Goal: Task Accomplishment & Management: Complete application form

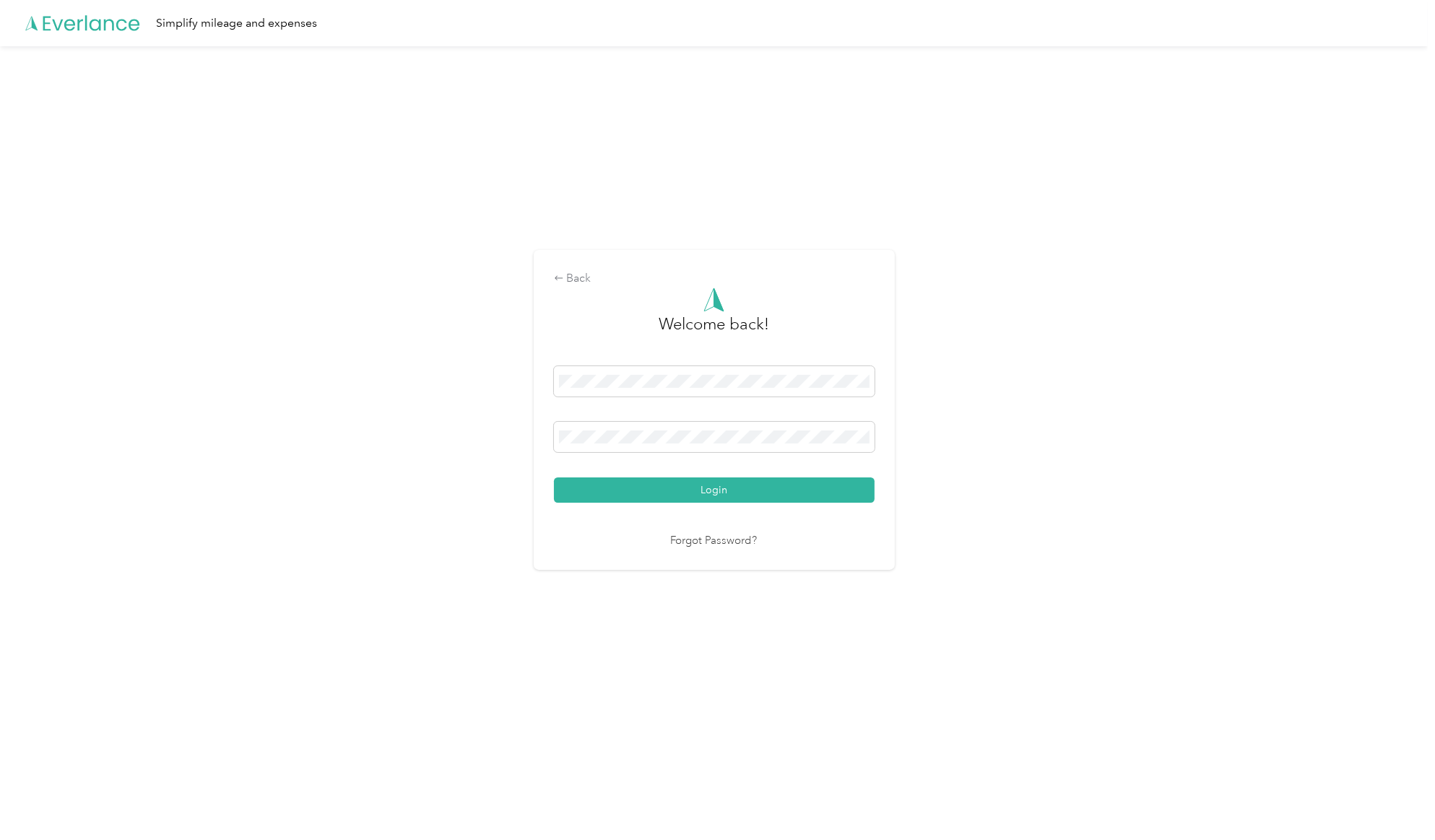
click at [705, 491] on button "Login" at bounding box center [713, 490] width 320 height 25
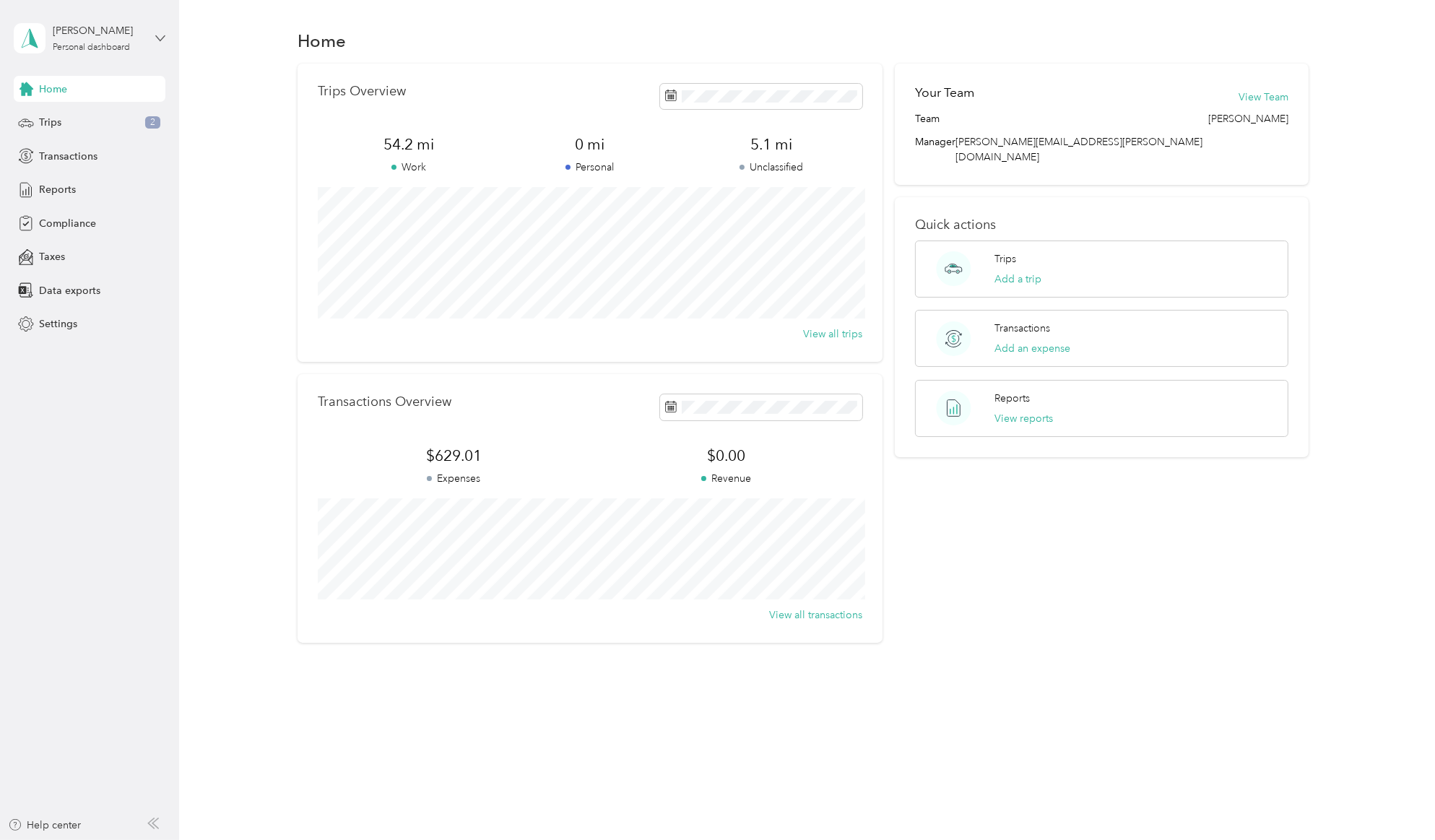
click at [158, 41] on icon at bounding box center [160, 38] width 10 height 10
click at [136, 345] on aside "[PERSON_NAME] Personal dashboard Home Trips 2 Transactions Reports Compliance T…" at bounding box center [89, 420] width 179 height 840
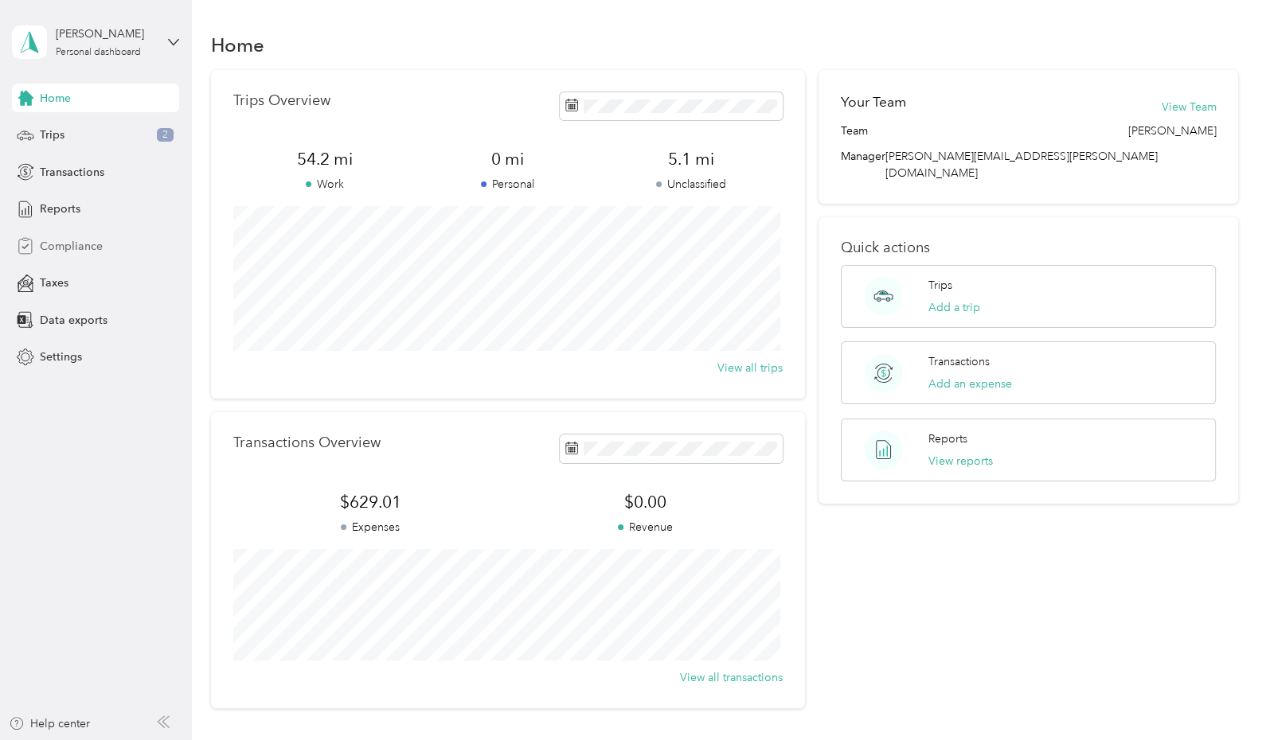
click at [70, 251] on span "Compliance" at bounding box center [71, 246] width 63 height 17
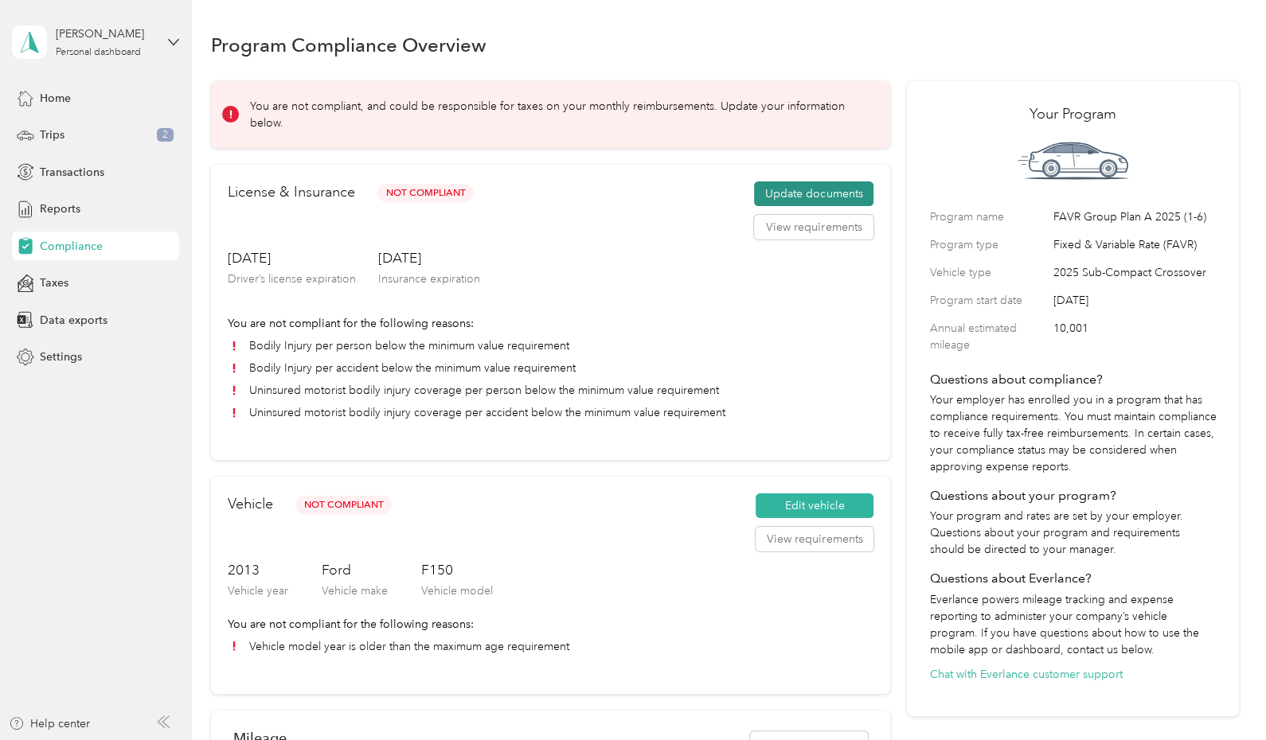
click at [783, 196] on button "Update documents" at bounding box center [813, 193] width 119 height 25
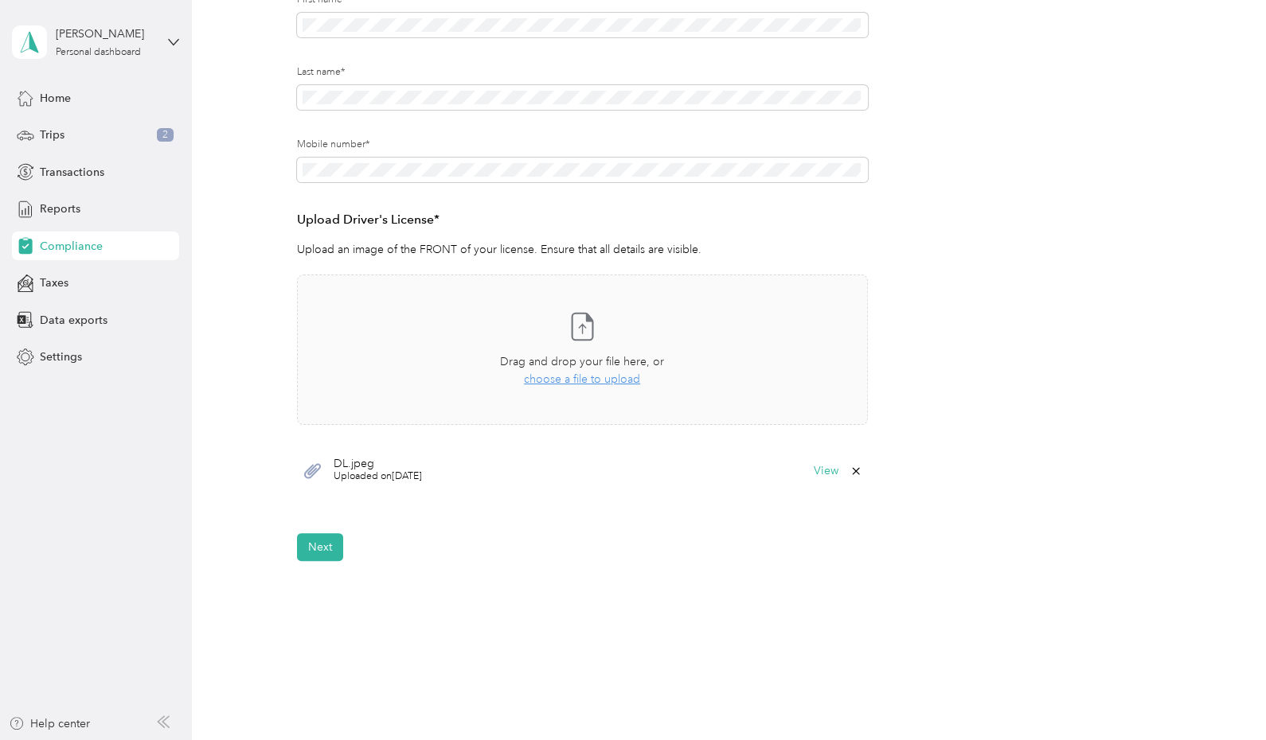
scroll to position [301, 0]
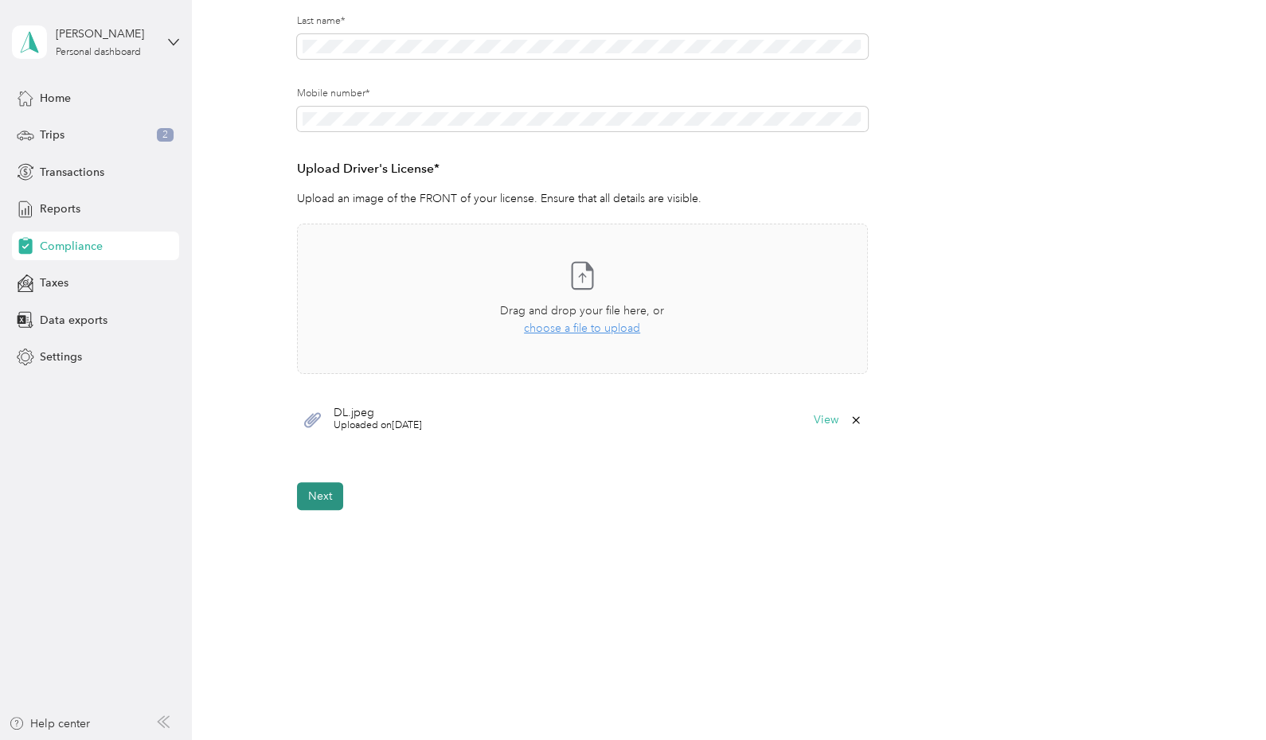
click at [323, 501] on button "Next" at bounding box center [320, 496] width 46 height 28
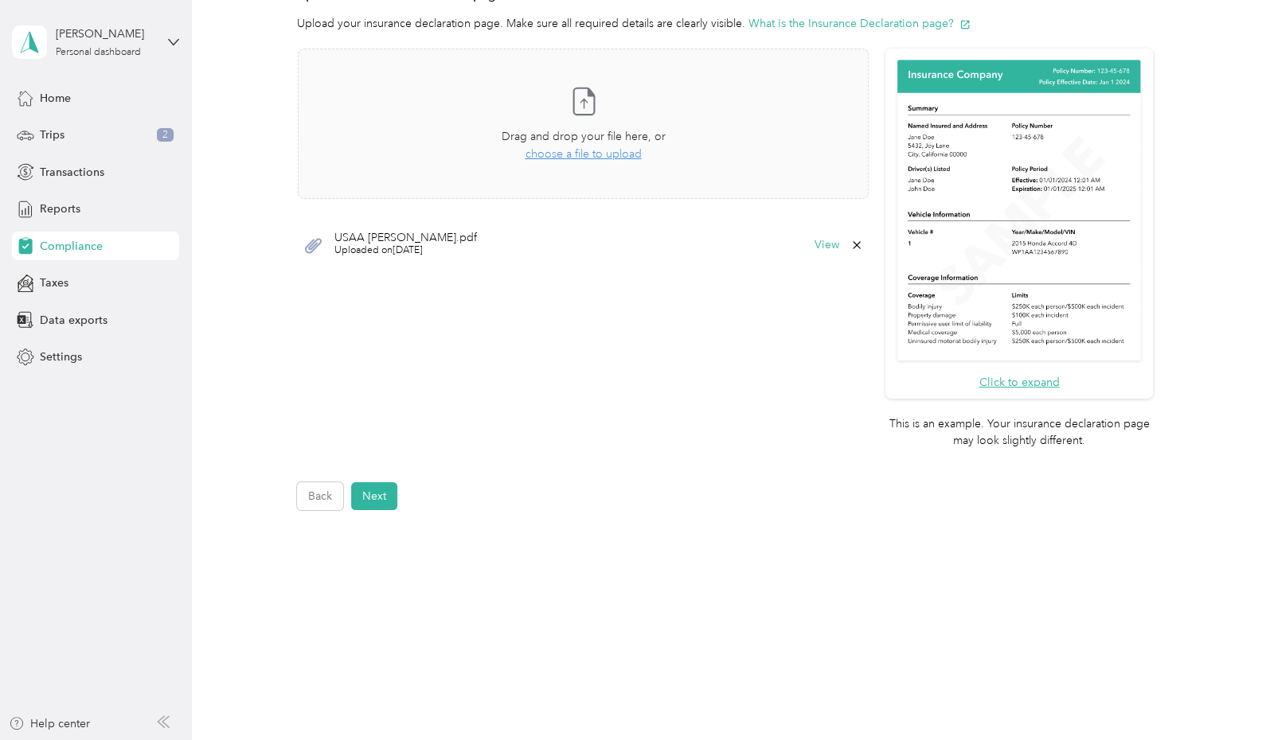
scroll to position [260, 0]
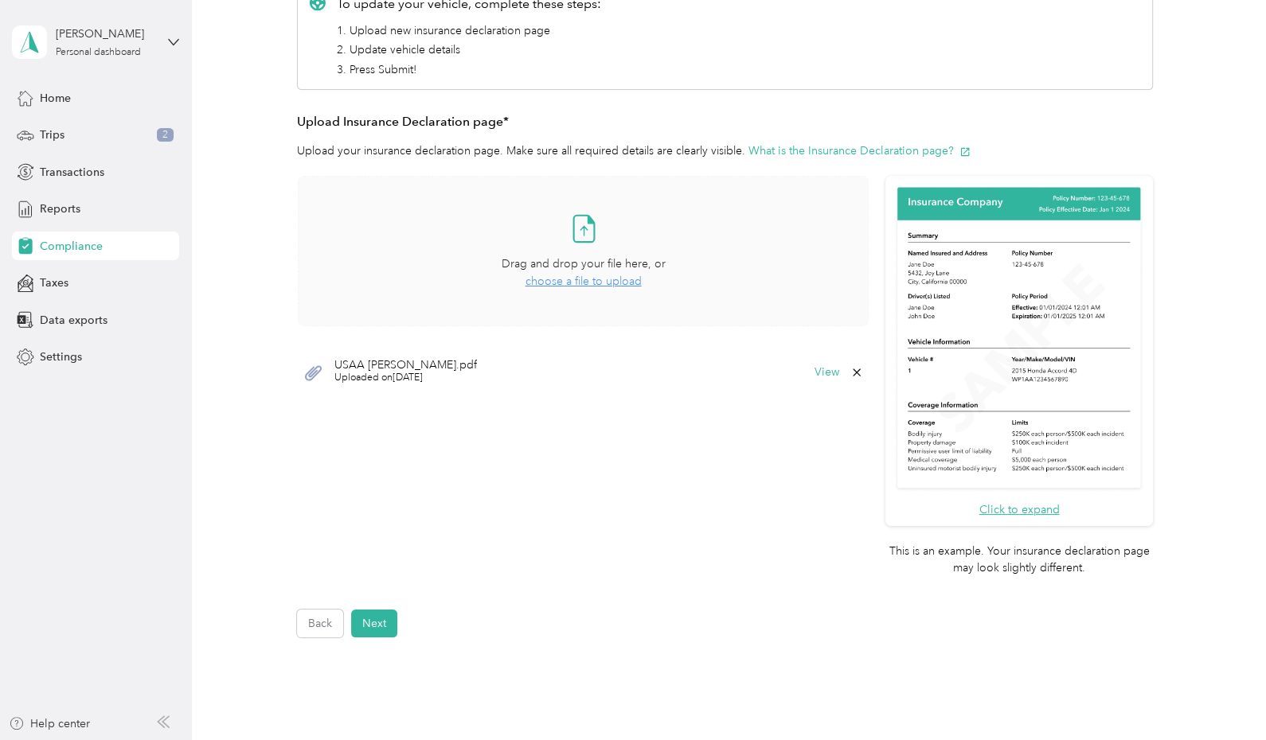
click at [587, 283] on span "choose a file to upload" at bounding box center [583, 282] width 116 height 14
click at [375, 629] on button "Next" at bounding box center [374, 624] width 46 height 28
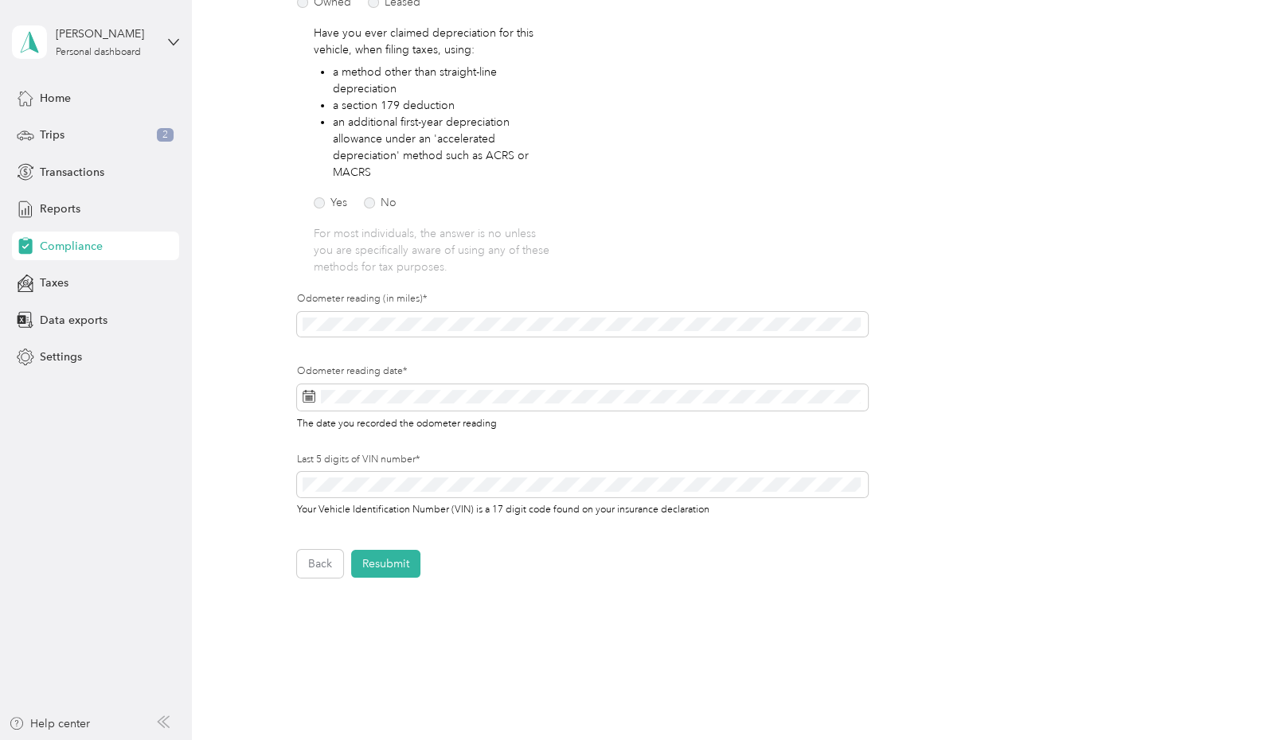
scroll to position [337, 0]
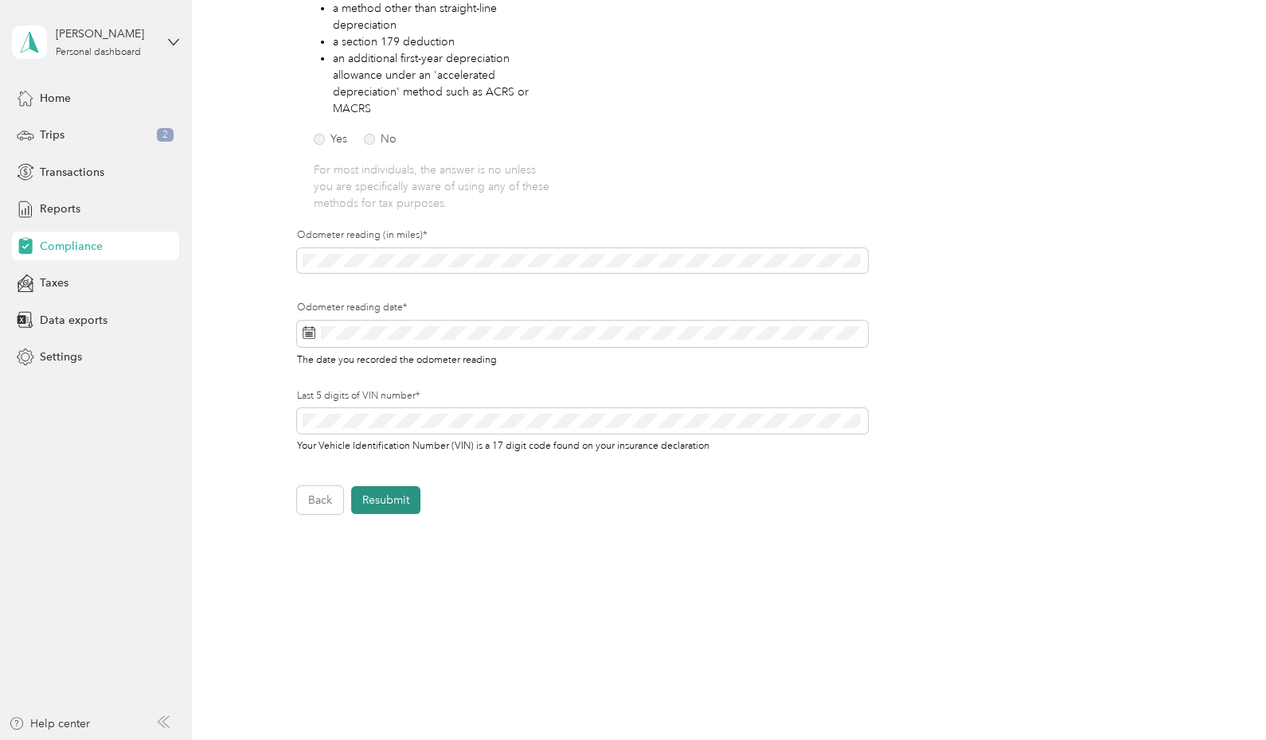
click at [395, 507] on button "Resubmit" at bounding box center [385, 500] width 69 height 28
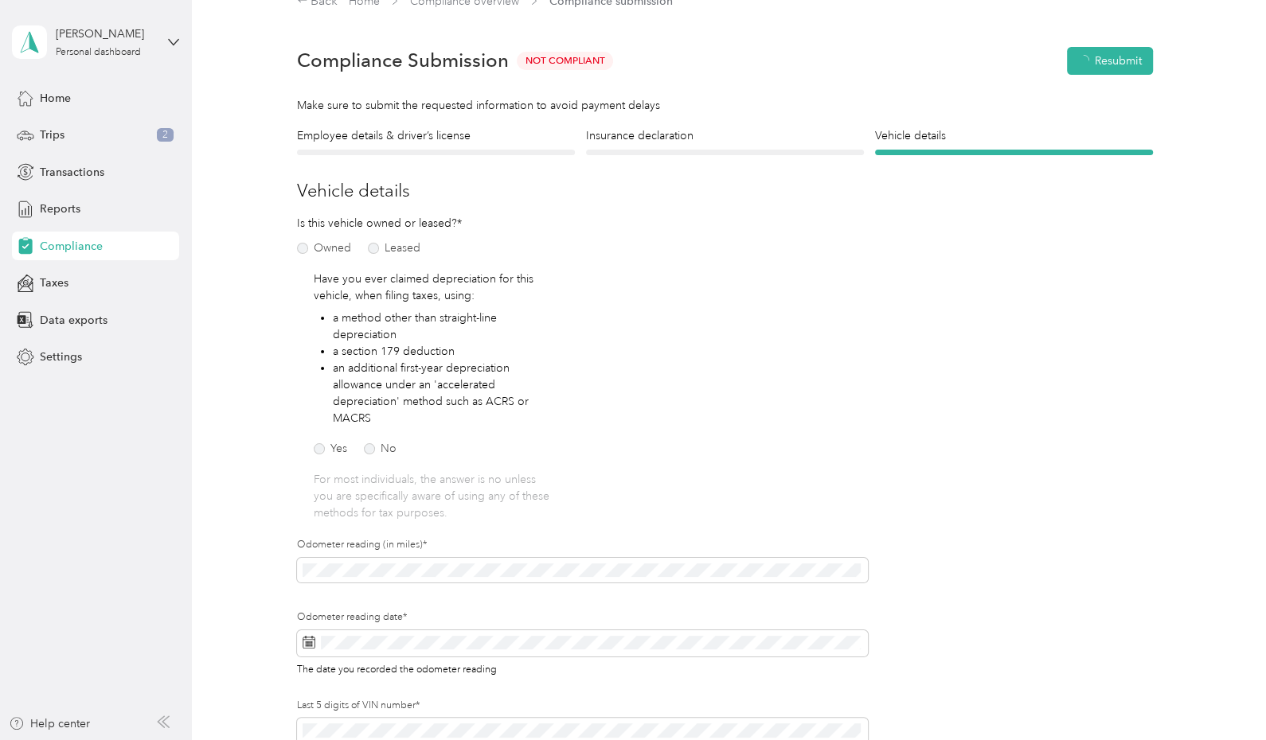
scroll to position [19, 0]
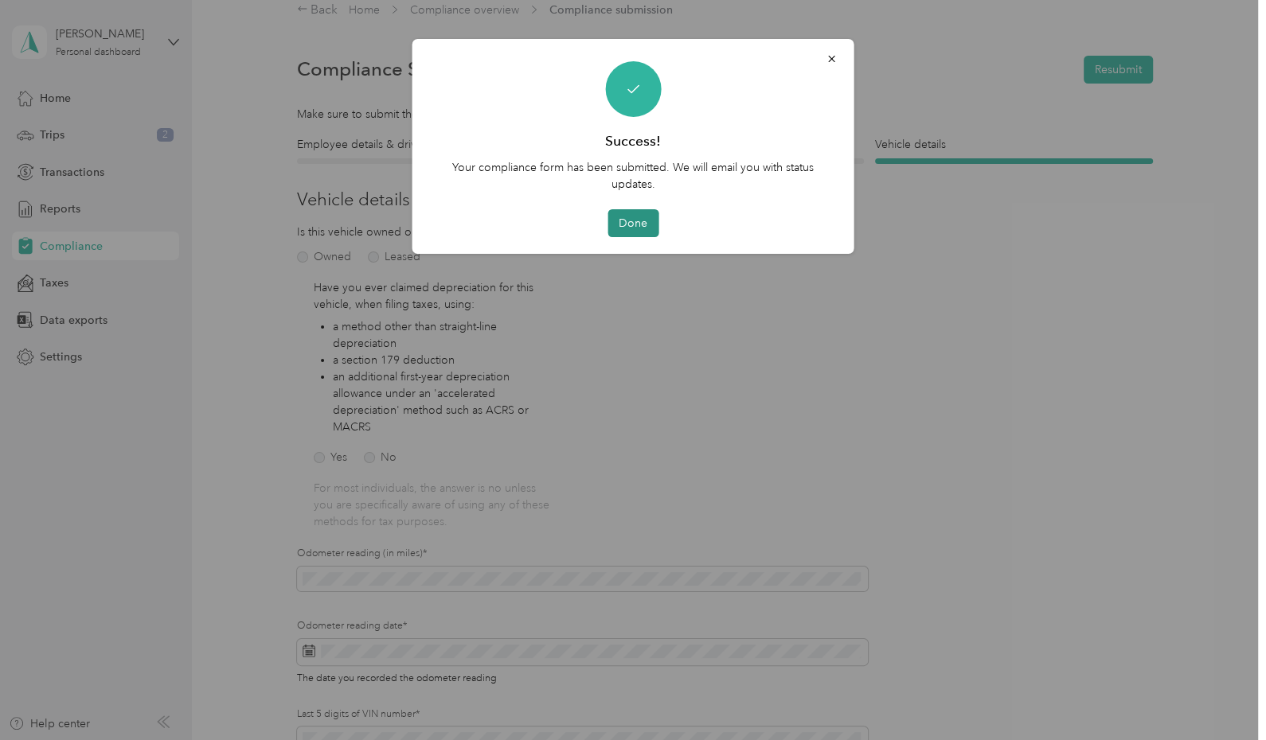
click at [634, 229] on button "Done" at bounding box center [632, 223] width 51 height 28
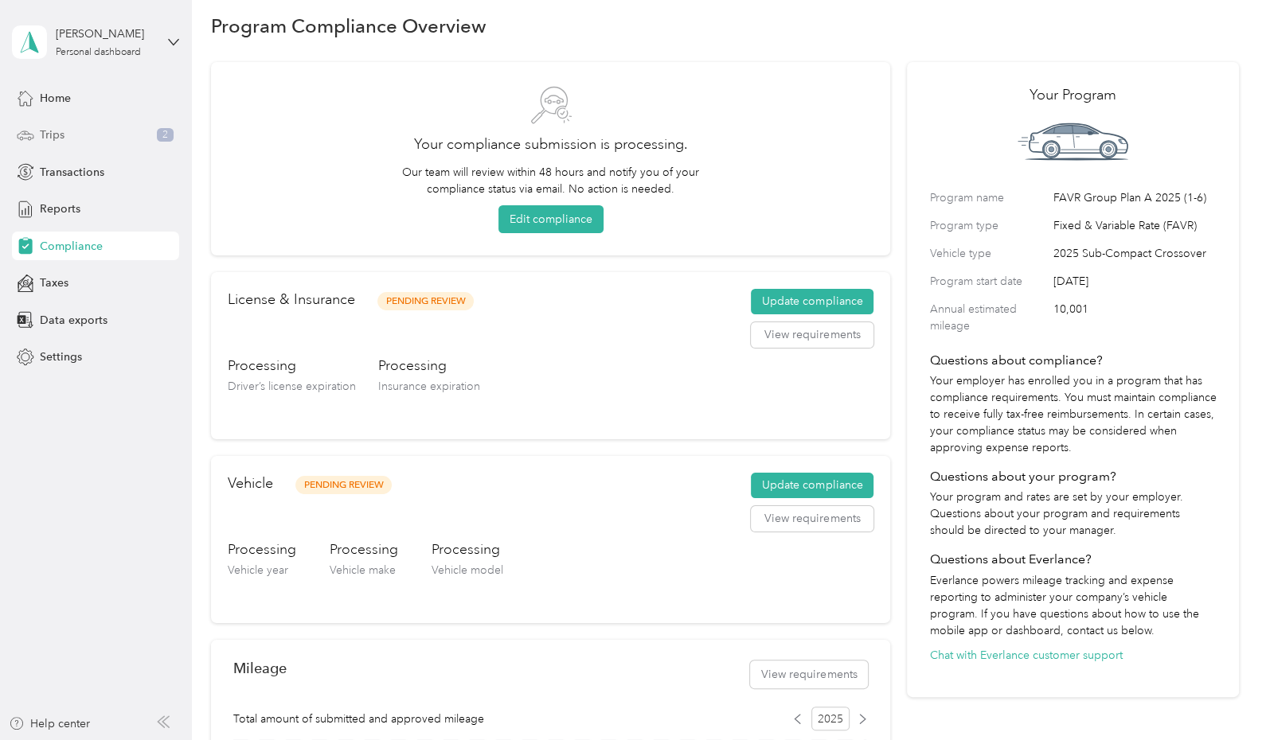
click at [79, 126] on div "Trips 2" at bounding box center [95, 135] width 167 height 29
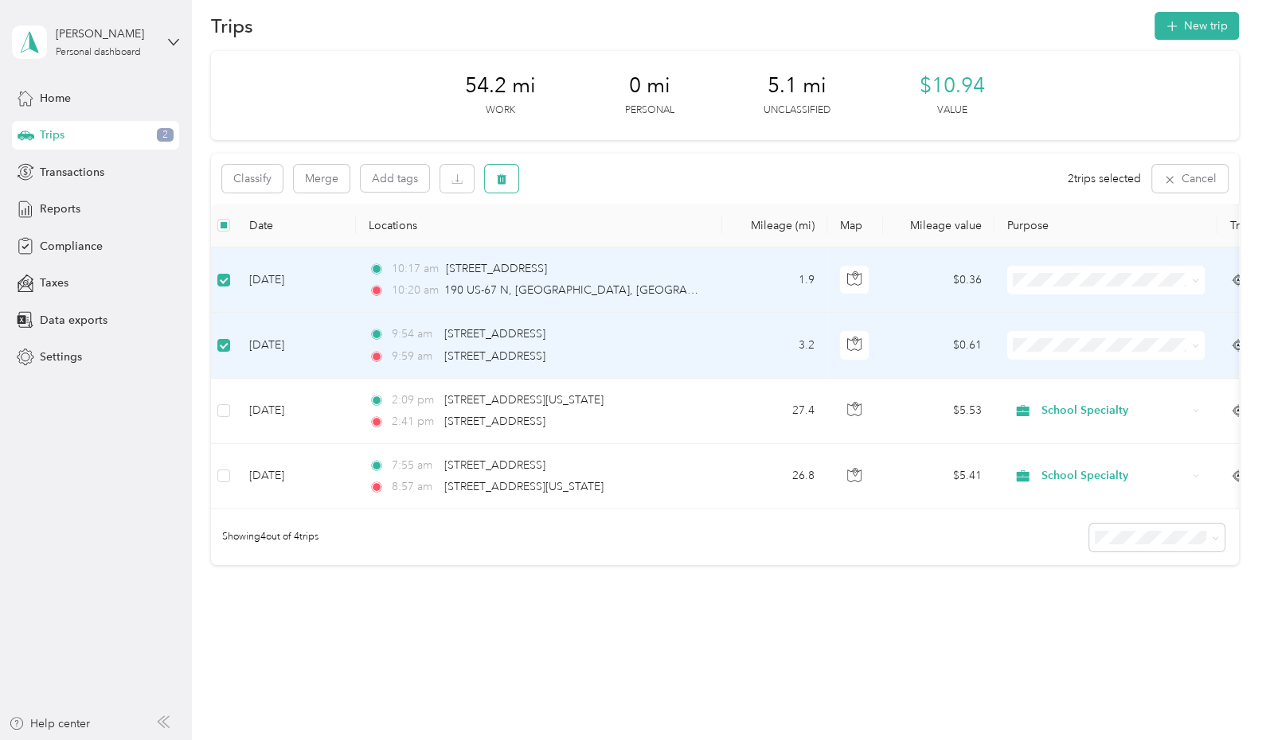
click at [515, 173] on button "button" at bounding box center [501, 179] width 33 height 28
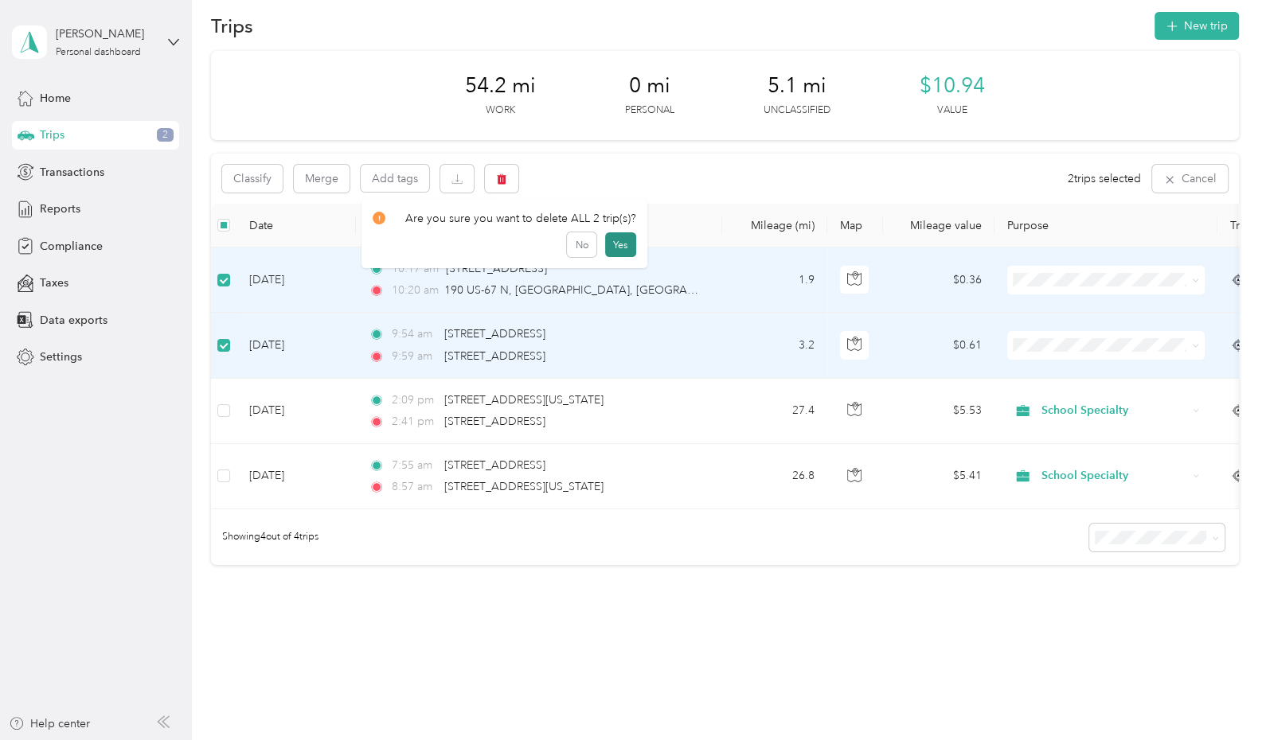
click at [621, 251] on button "Yes" at bounding box center [620, 244] width 31 height 25
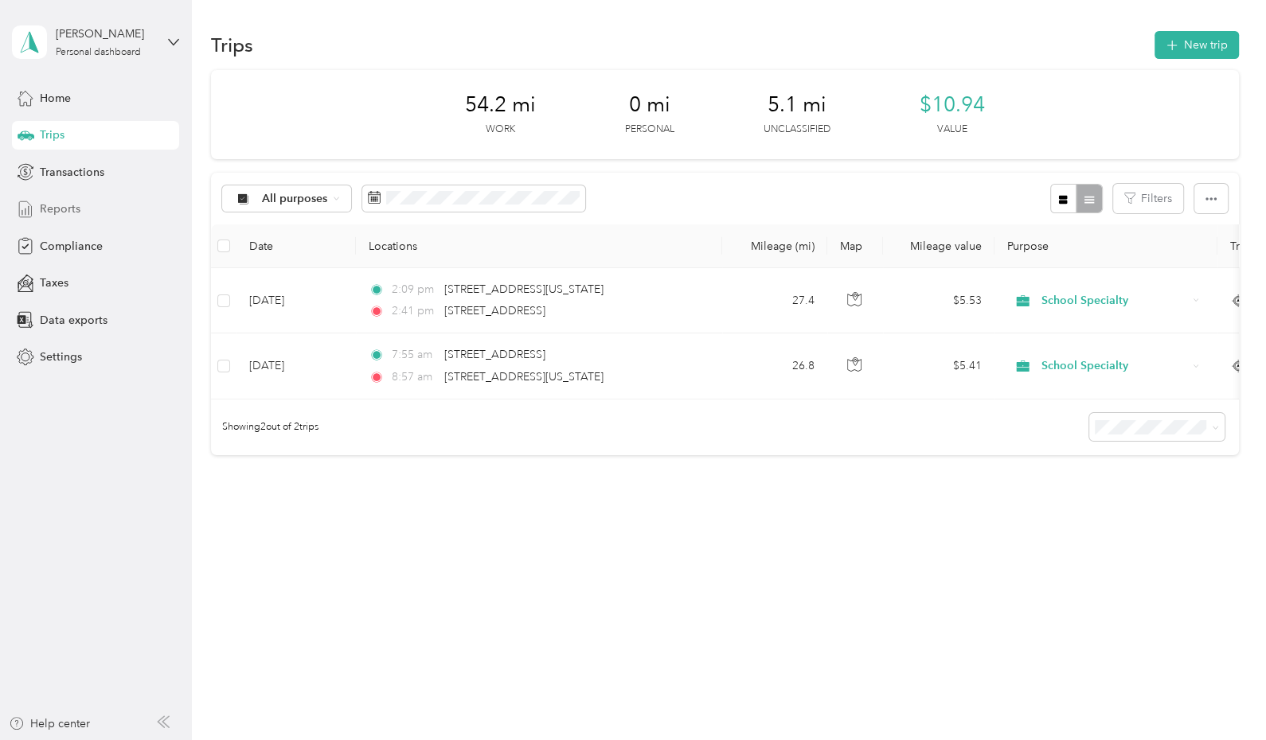
click at [71, 208] on span "Reports" at bounding box center [60, 209] width 41 height 17
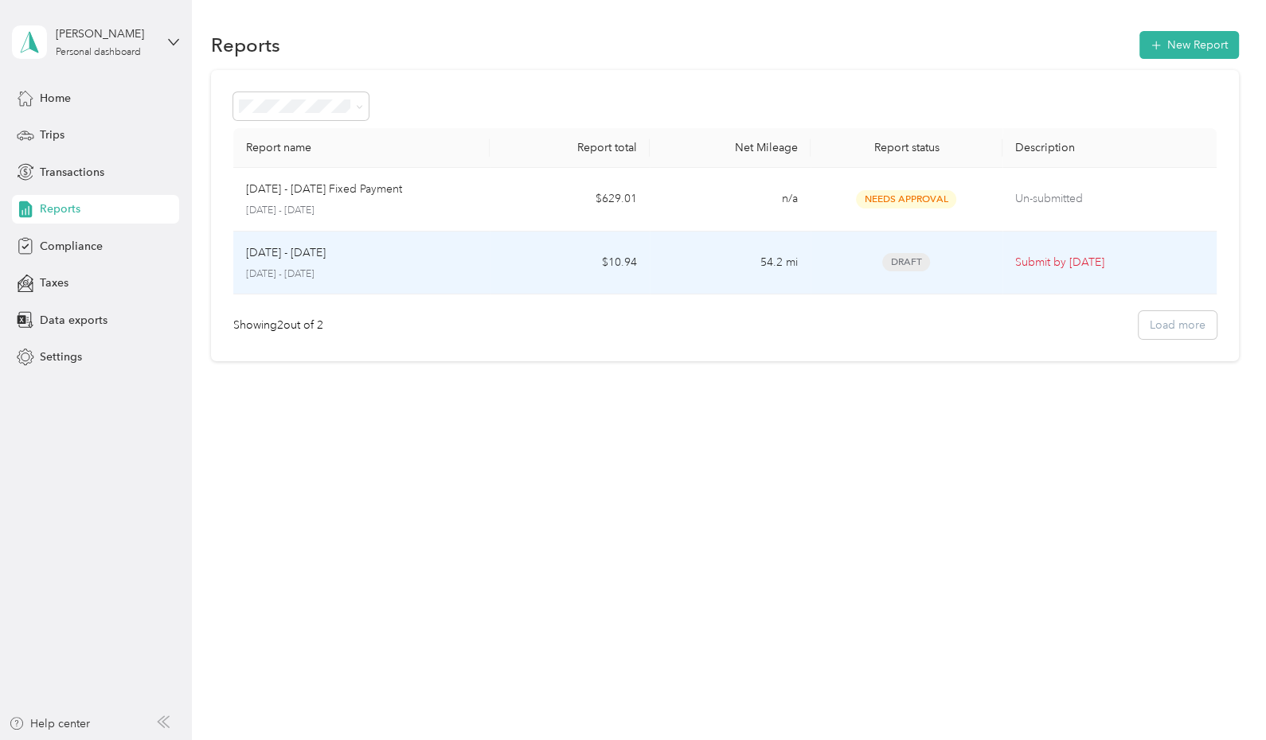
click at [925, 263] on span "Draft" at bounding box center [906, 262] width 48 height 18
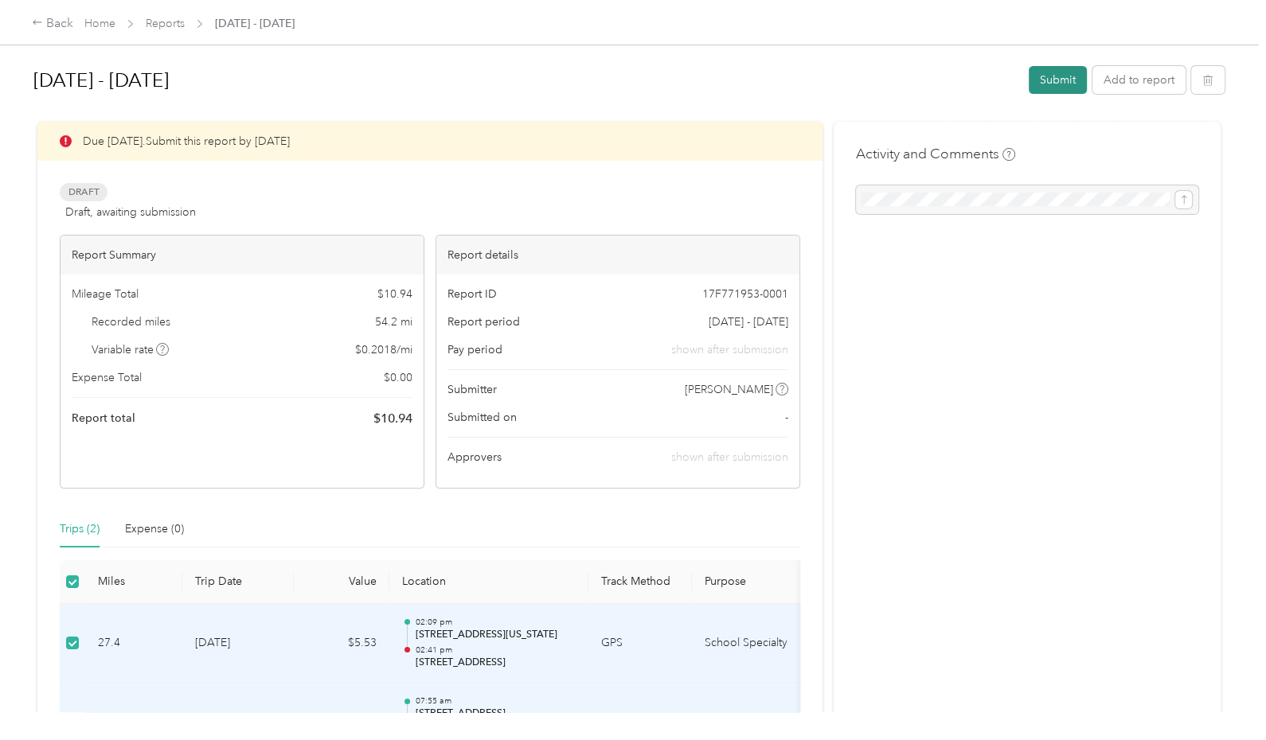
click at [1055, 85] on button "Submit" at bounding box center [1057, 80] width 58 height 28
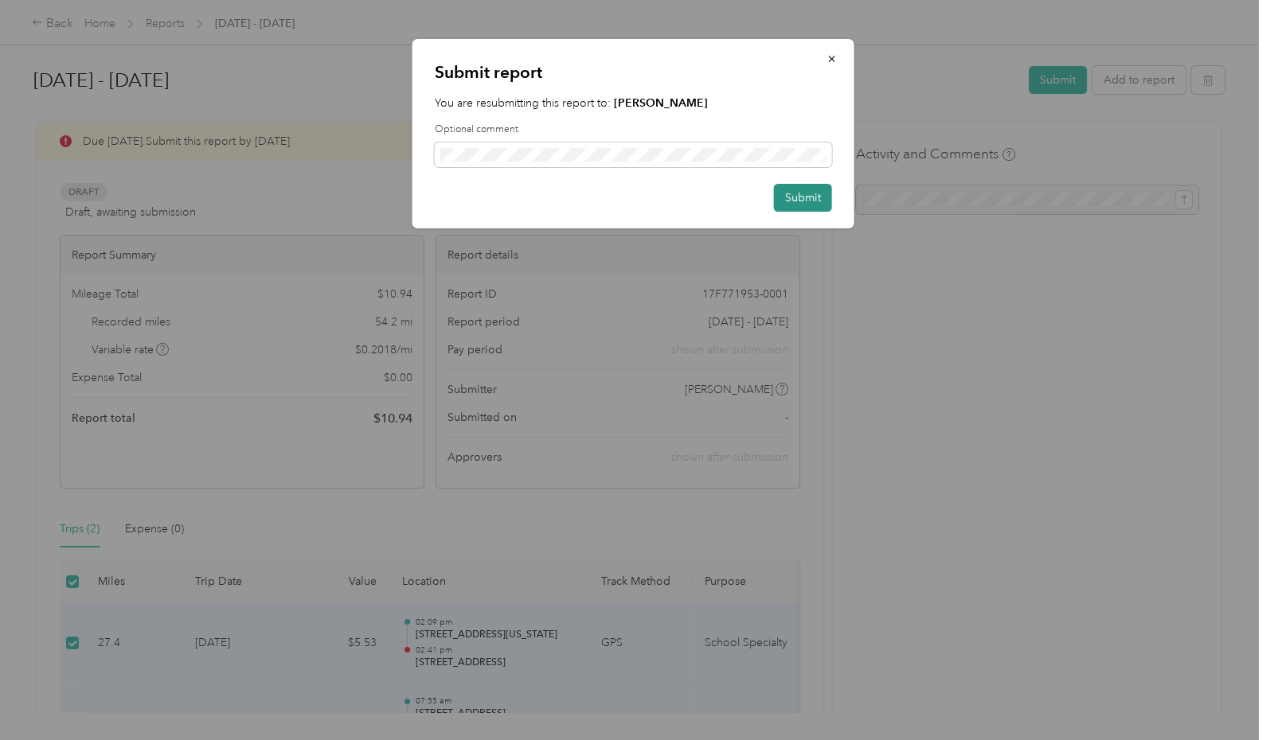
click at [819, 193] on button "Submit" at bounding box center [803, 198] width 58 height 28
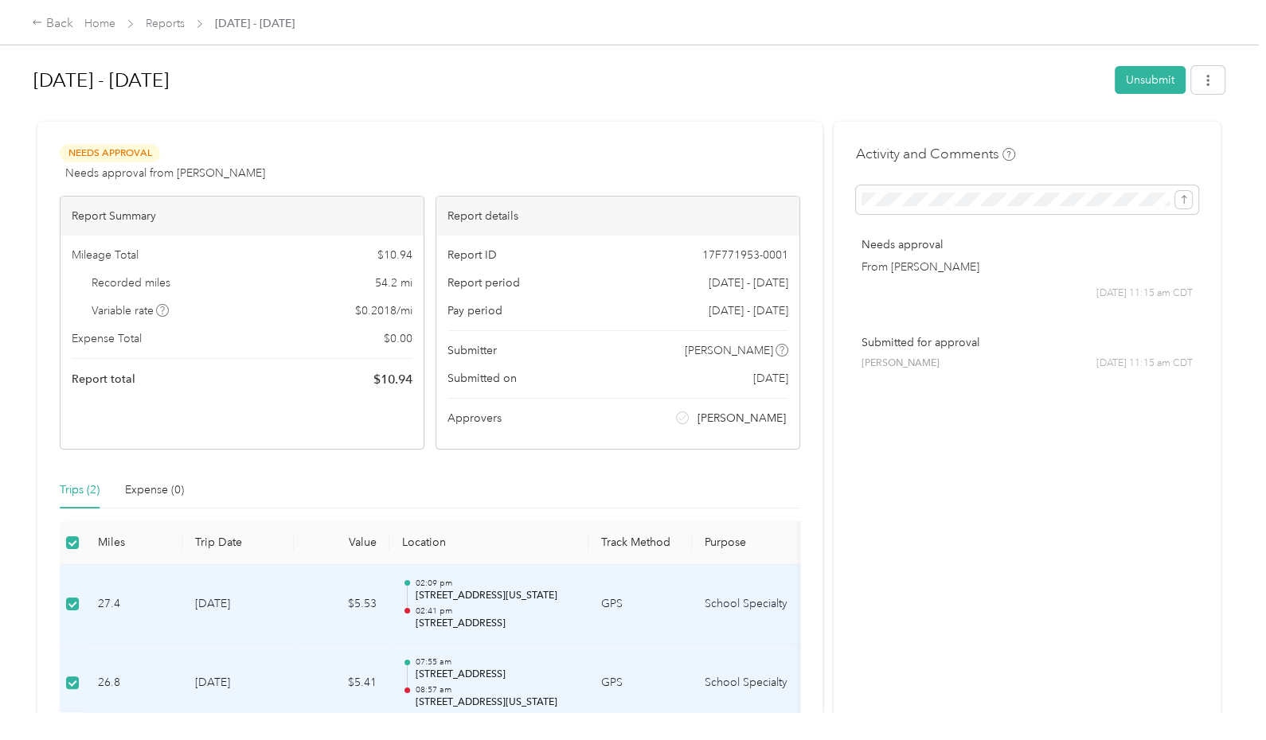
click at [766, 107] on div at bounding box center [628, 115] width 1191 height 17
